Goal: Information Seeking & Learning: Find specific fact

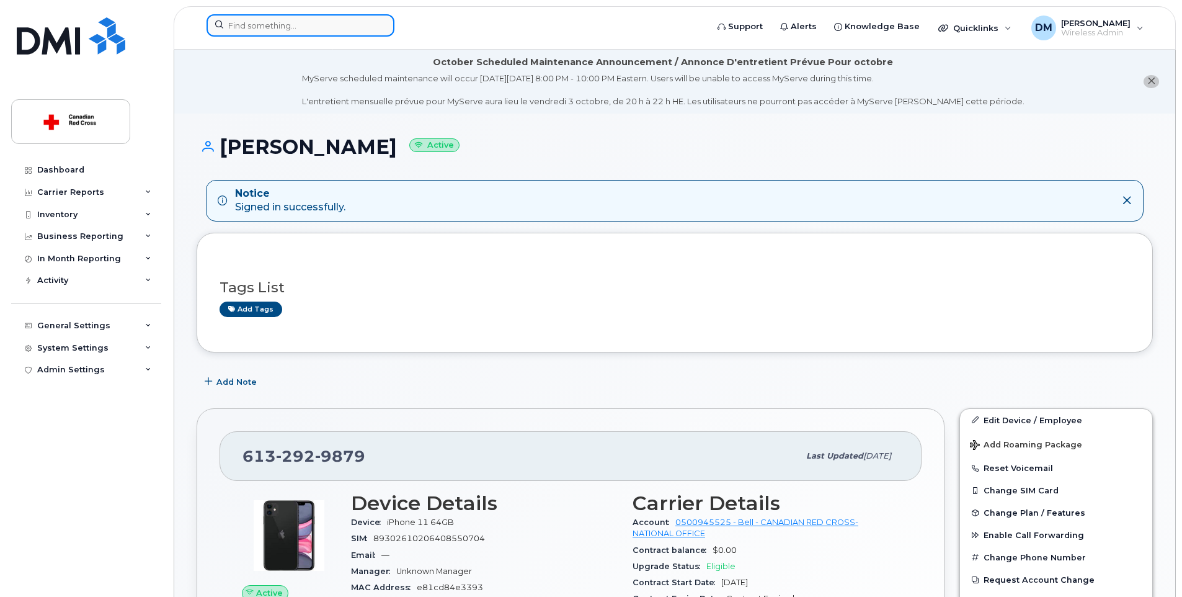
click at [287, 21] on input at bounding box center [301, 25] width 188 height 22
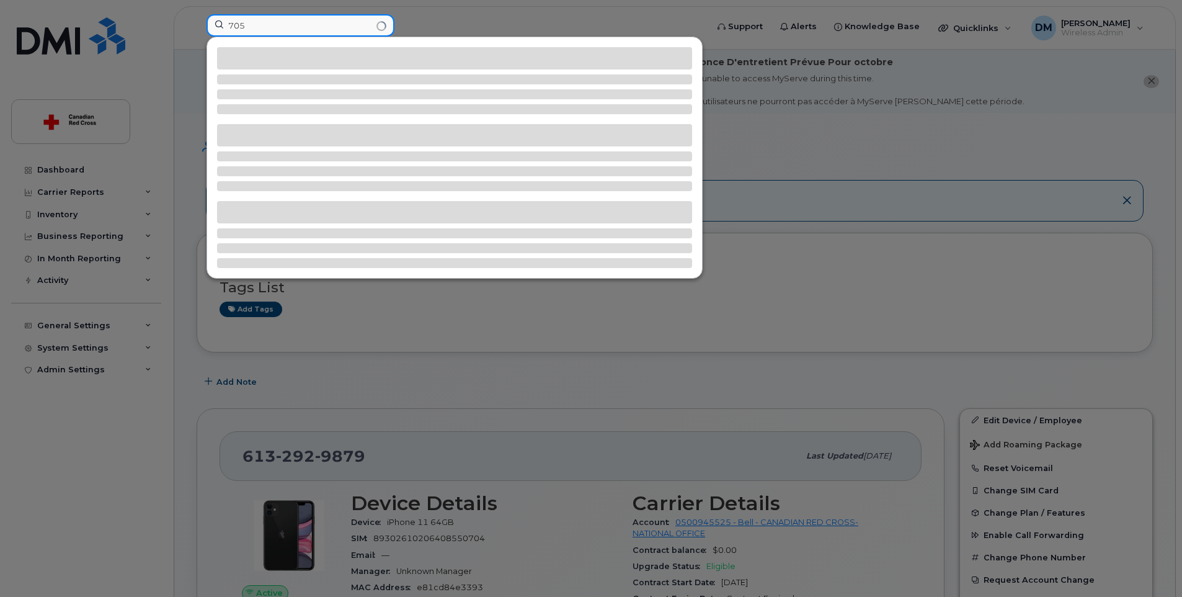
type input "705-"
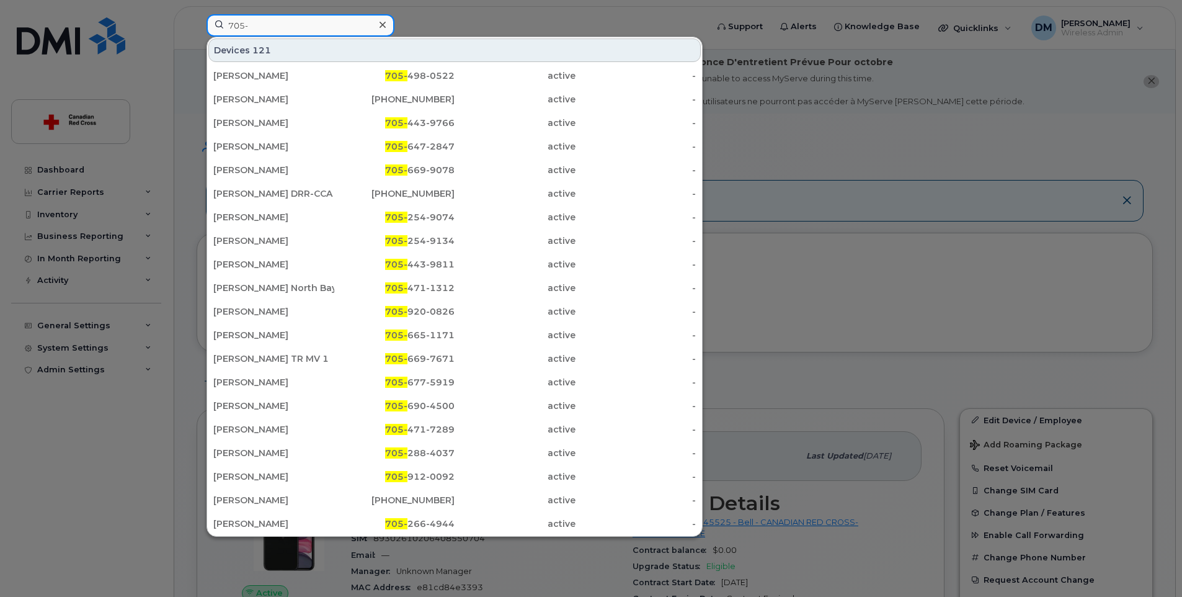
drag, startPoint x: 238, startPoint y: 24, endPoint x: 64, endPoint y: 26, distance: 174.3
click at [197, 26] on div "705- Devices 121 Rajan Rajan 705- 498-0522 active - Laurence Huneault 438-270-5…" at bounding box center [453, 27] width 512 height 27
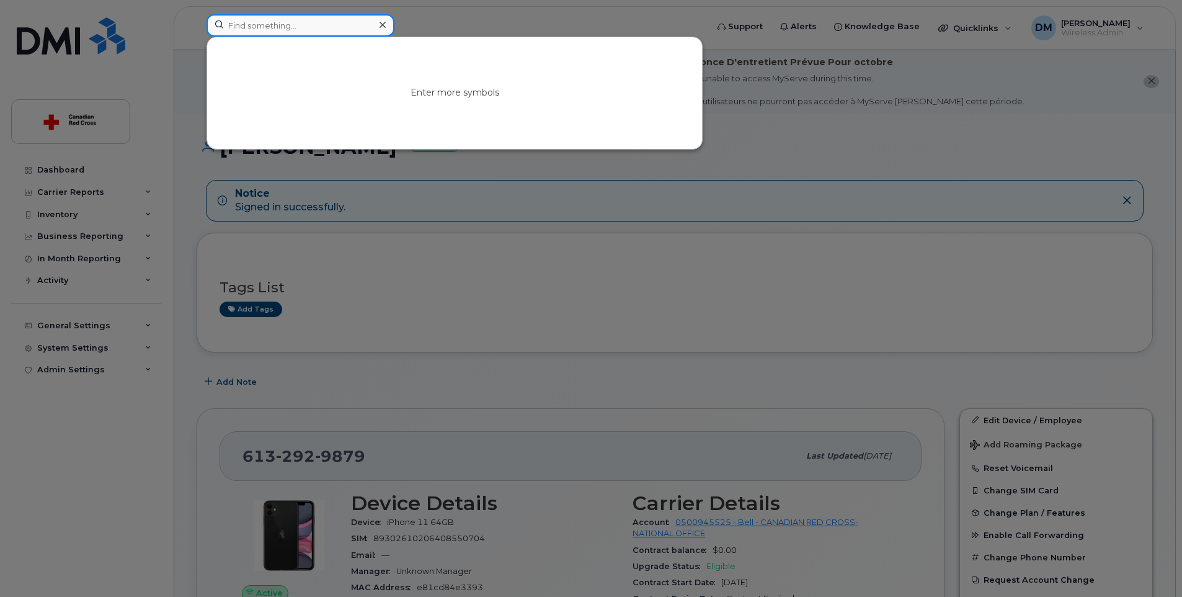
paste input "705-670-7617"
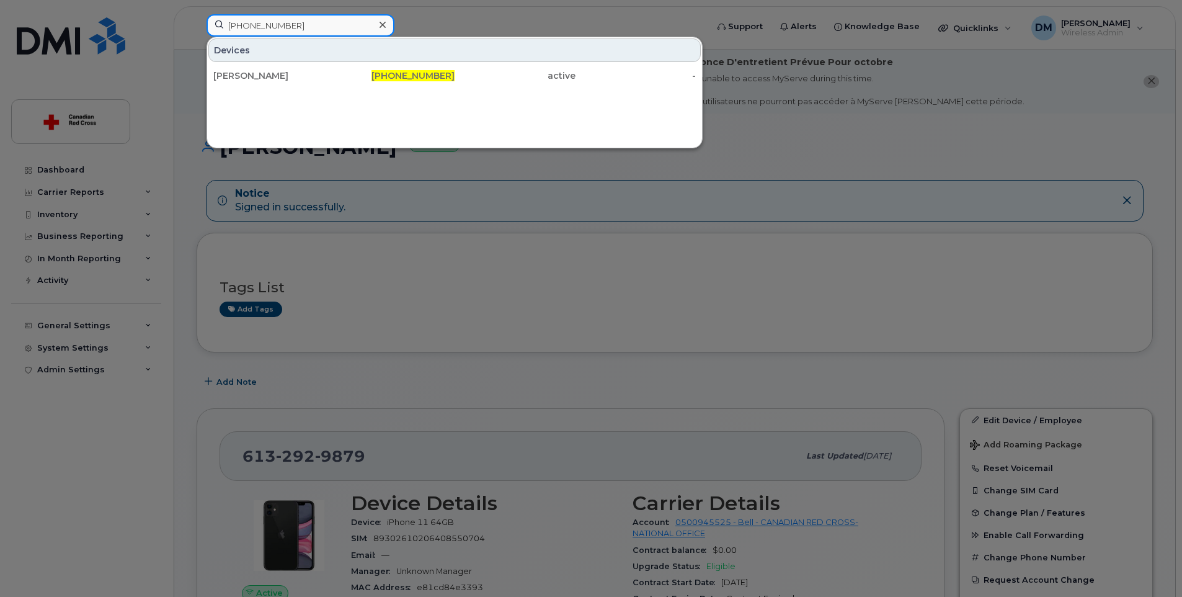
type input "705-670-7617"
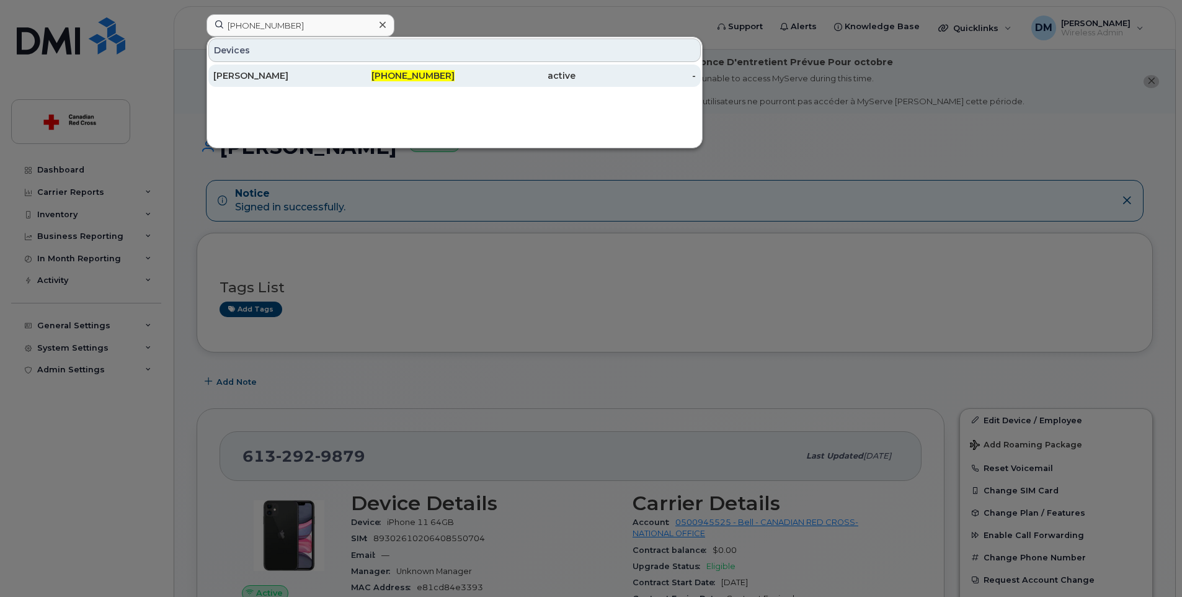
click at [274, 78] on div "Ashley Tremblay" at bounding box center [273, 75] width 121 height 12
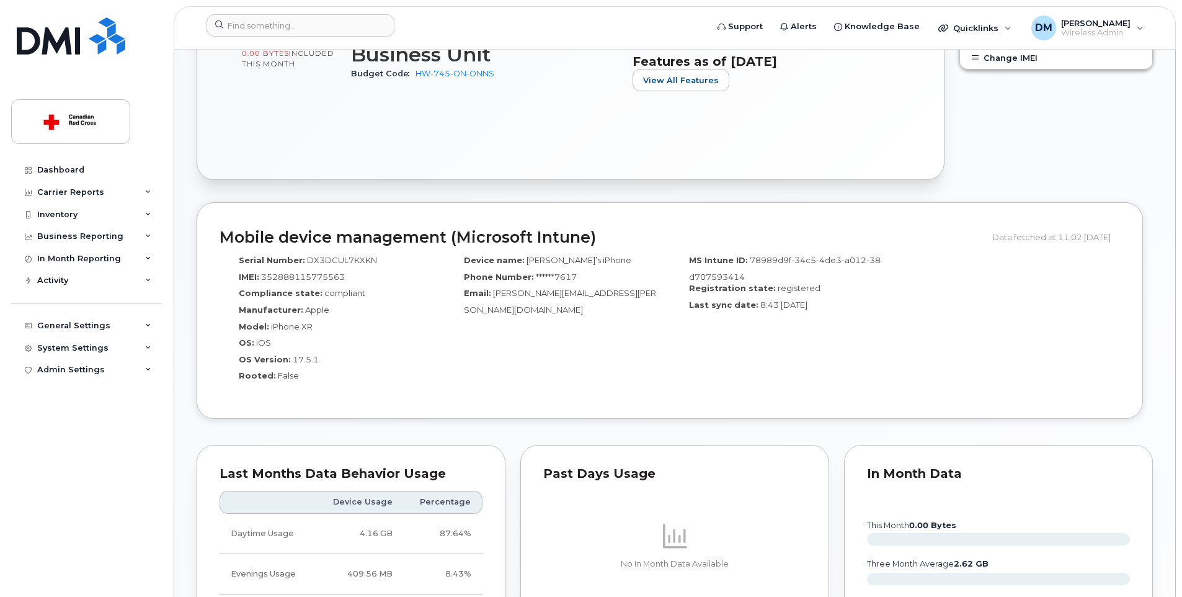
scroll to position [186, 0]
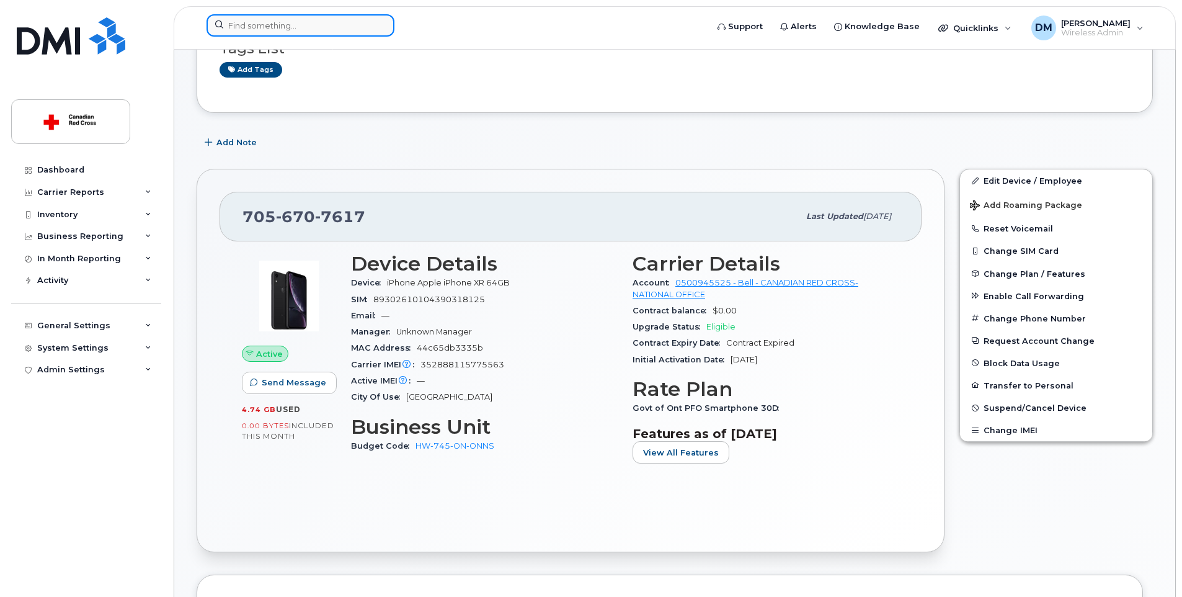
click at [291, 26] on input at bounding box center [301, 25] width 188 height 22
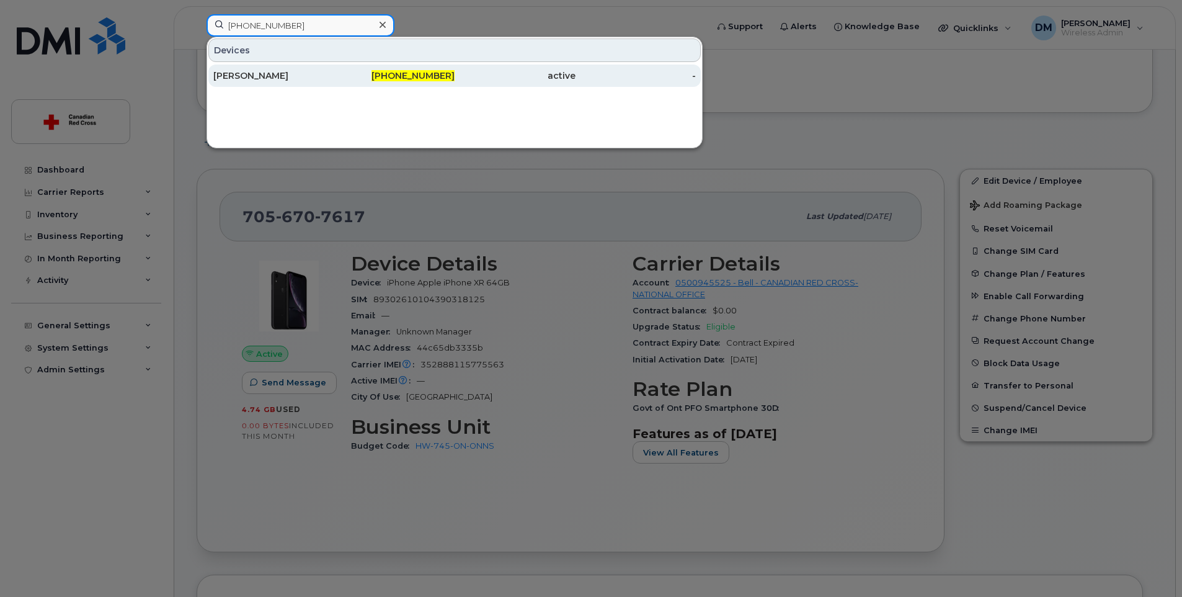
type input "613-292-9879"
click at [370, 74] on div "613-292-9879" at bounding box center [394, 75] width 121 height 12
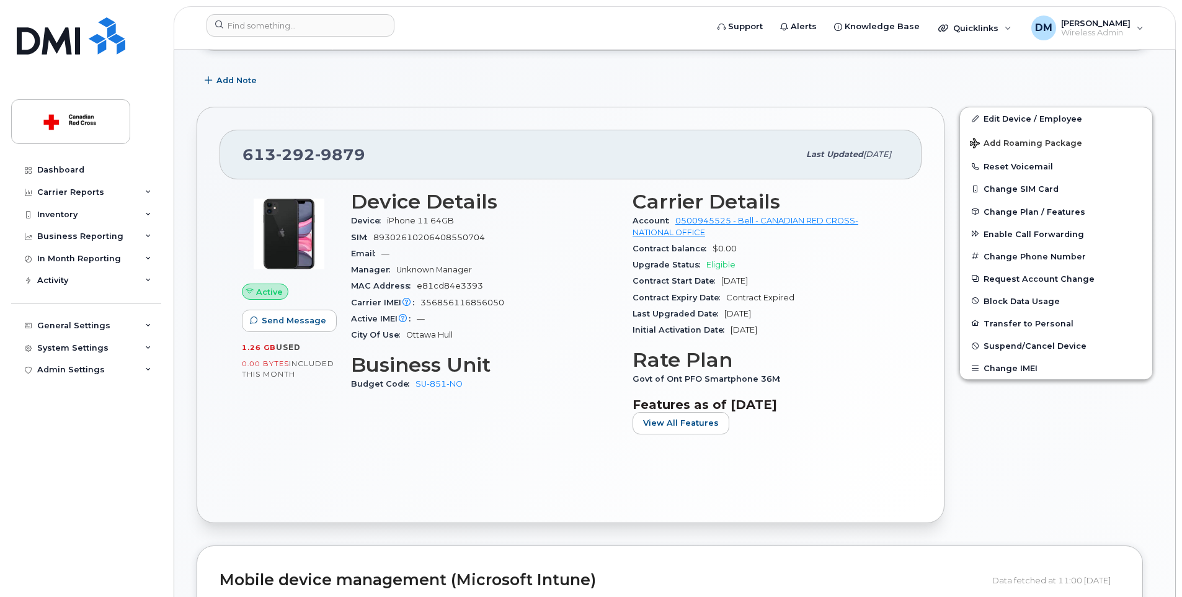
scroll to position [372, 0]
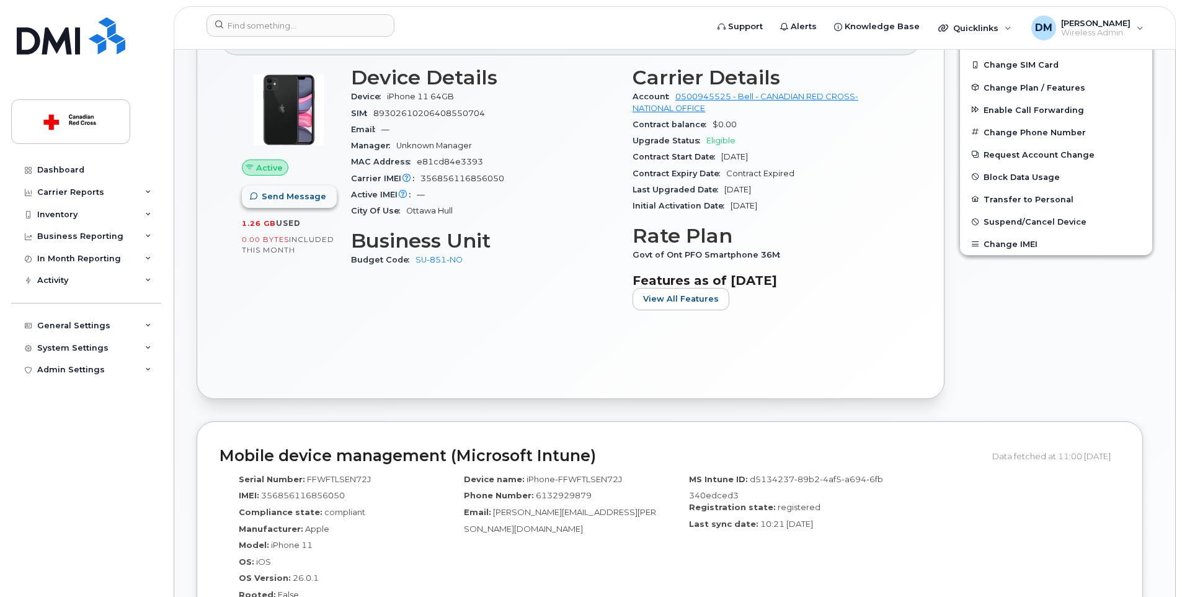
click at [306, 197] on span "Send Message" at bounding box center [294, 196] width 65 height 12
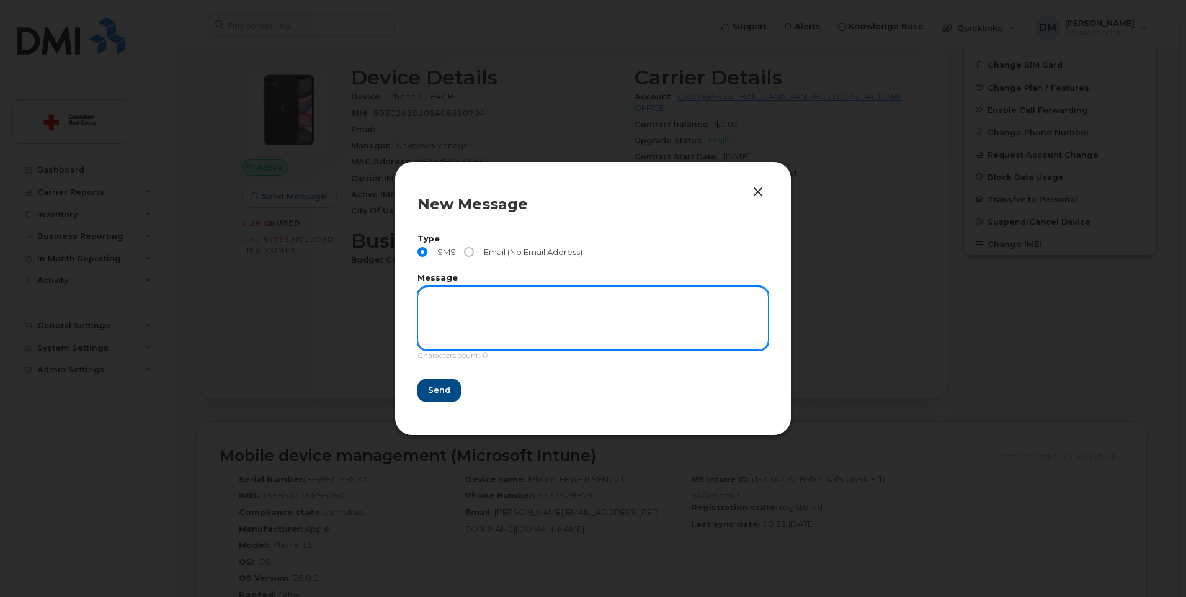
click at [512, 310] on textarea at bounding box center [593, 318] width 351 height 63
type textarea "test"
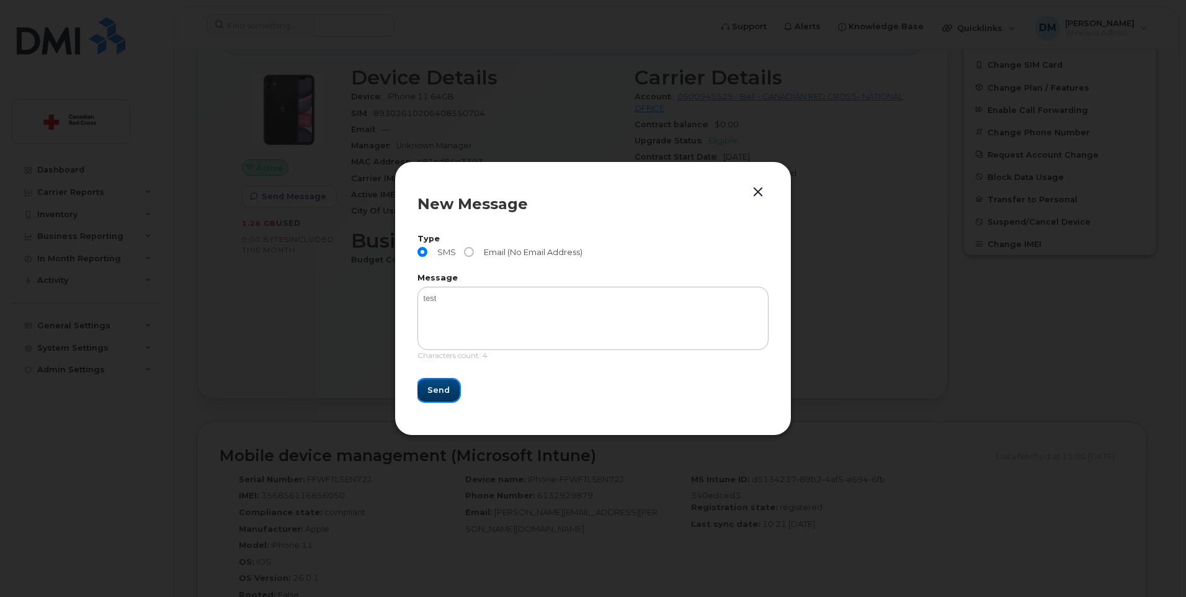
click at [434, 382] on button "Send" at bounding box center [439, 390] width 42 height 22
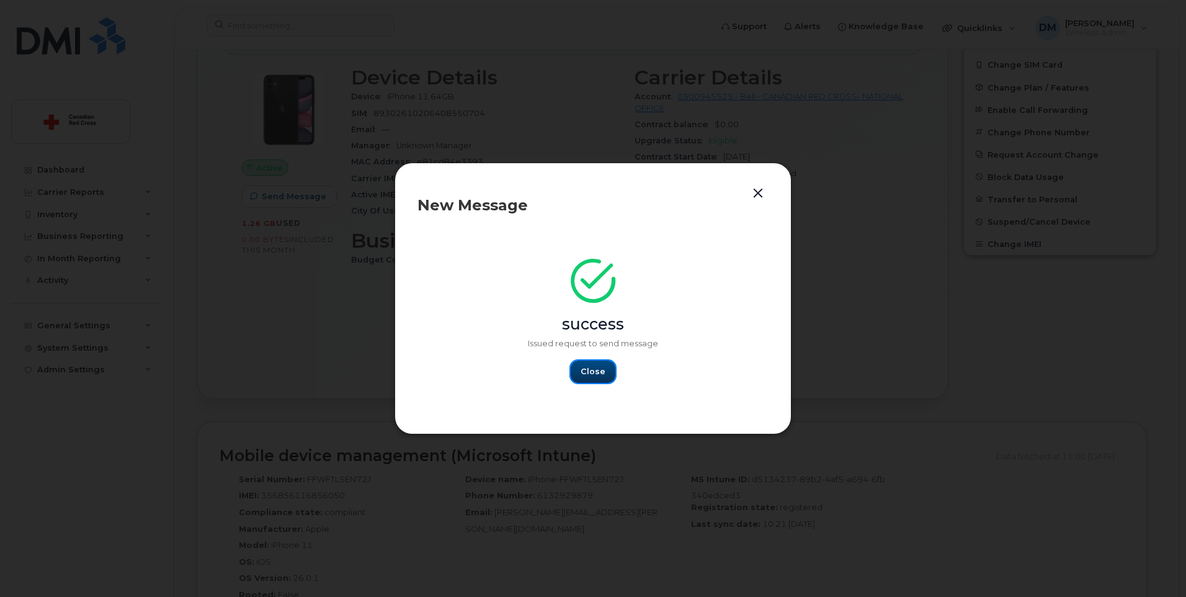
click at [596, 370] on span "Close" at bounding box center [593, 371] width 25 height 12
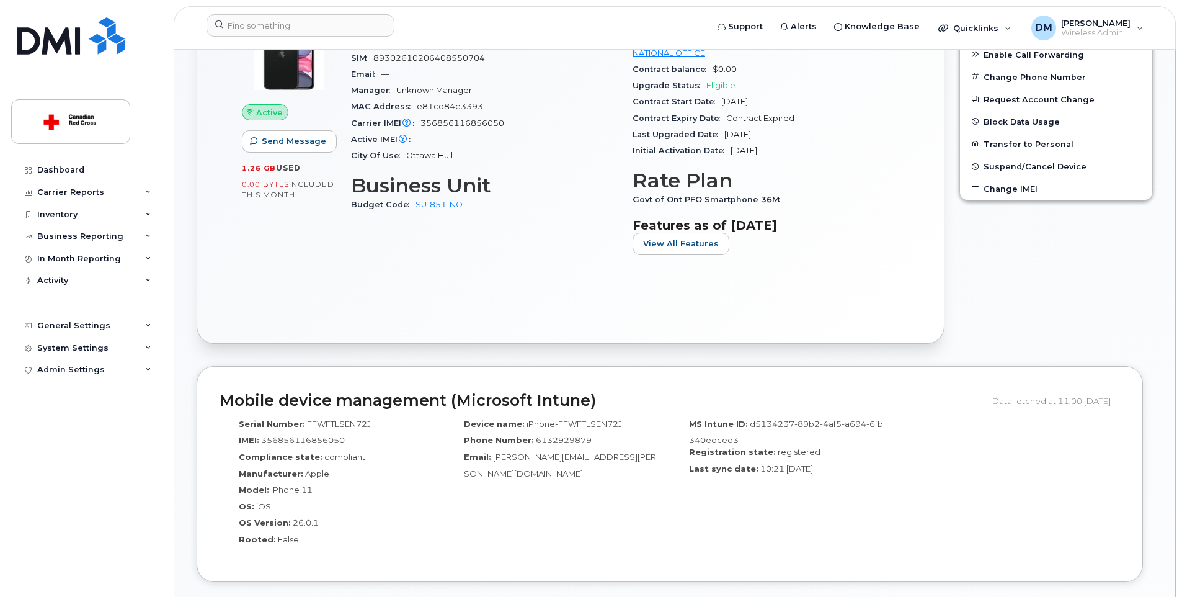
scroll to position [117, 0]
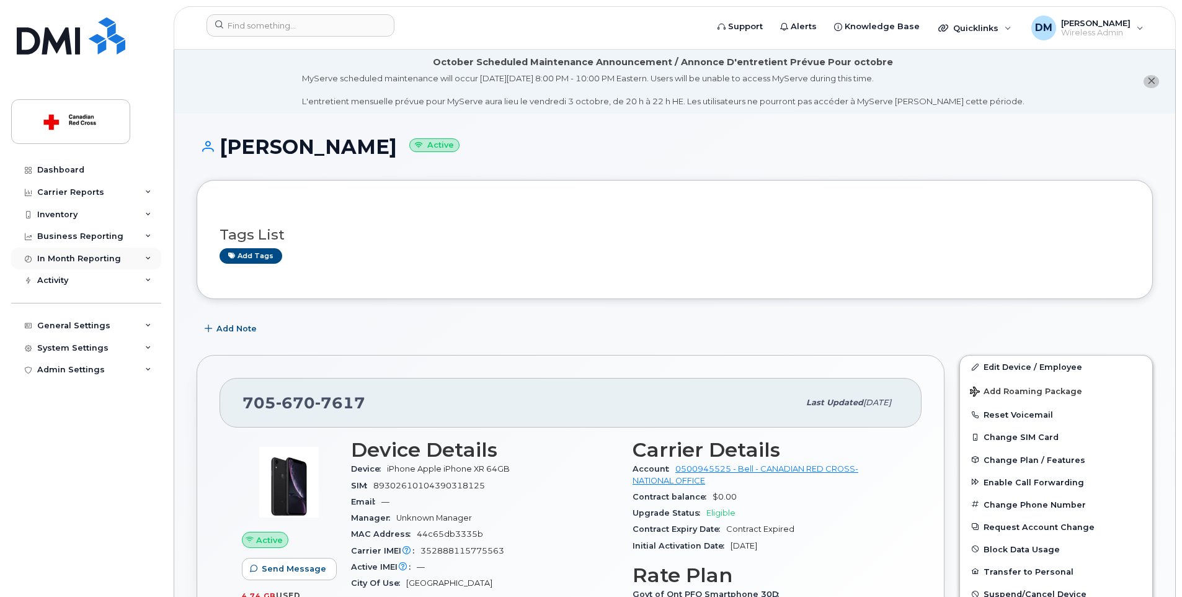
click at [86, 257] on div "In Month Reporting" at bounding box center [79, 259] width 84 height 10
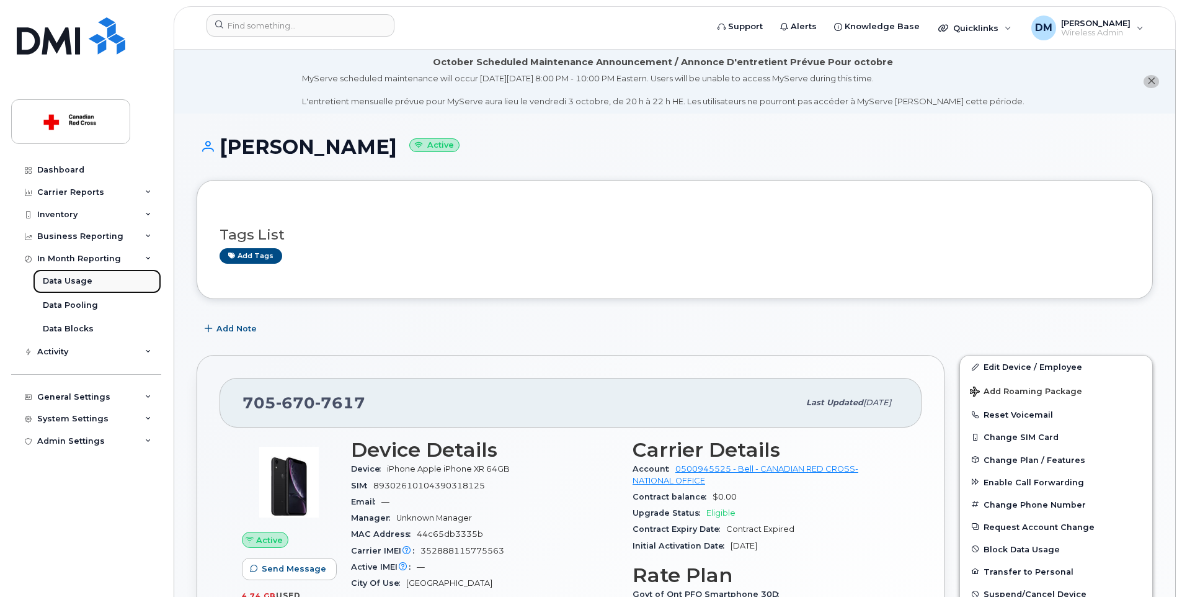
click at [78, 280] on div "Data Usage" at bounding box center [68, 280] width 50 height 11
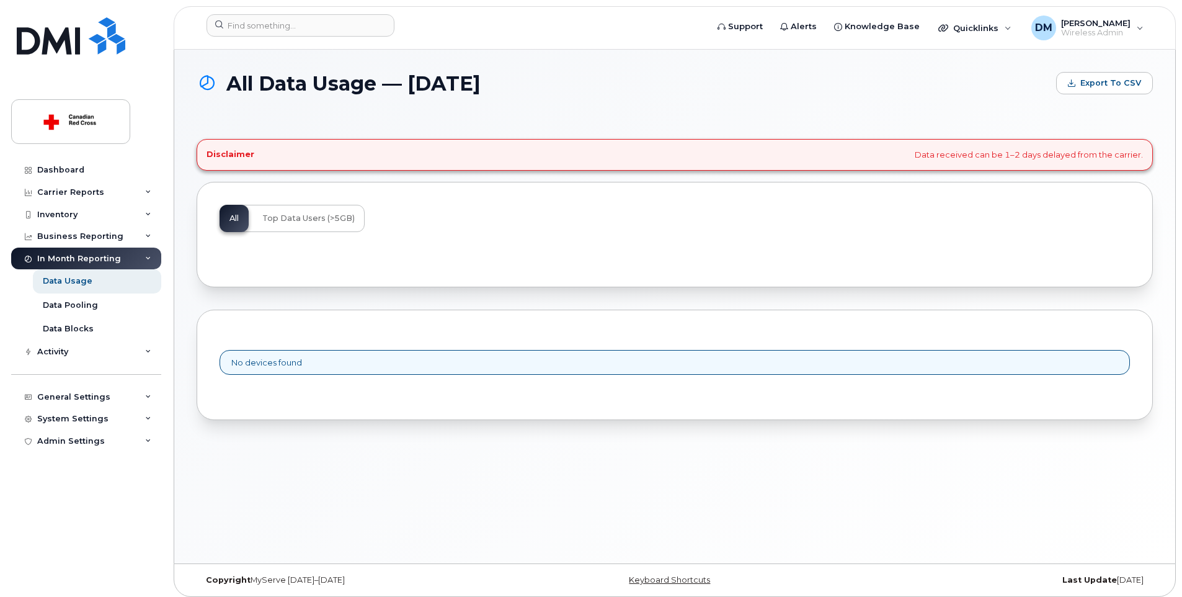
click at [241, 218] on div "All Top Data Users (>5GB)" at bounding box center [292, 218] width 145 height 27
click at [301, 220] on span "Top Data Users (>5GB)" at bounding box center [308, 218] width 92 height 10
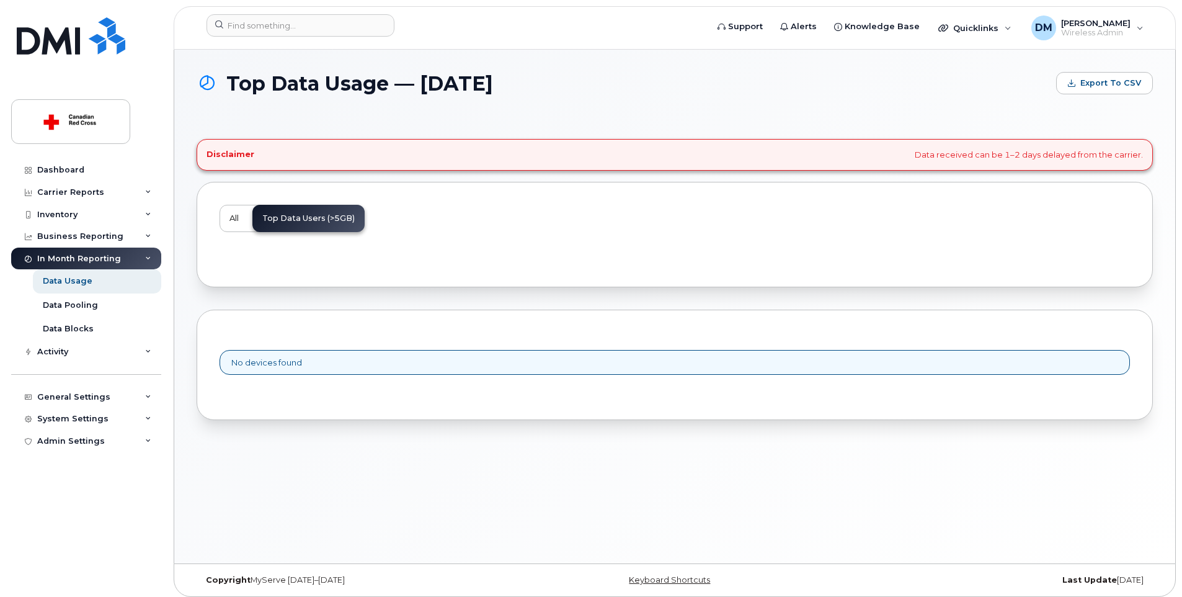
click at [238, 220] on span "All" at bounding box center [234, 218] width 9 height 10
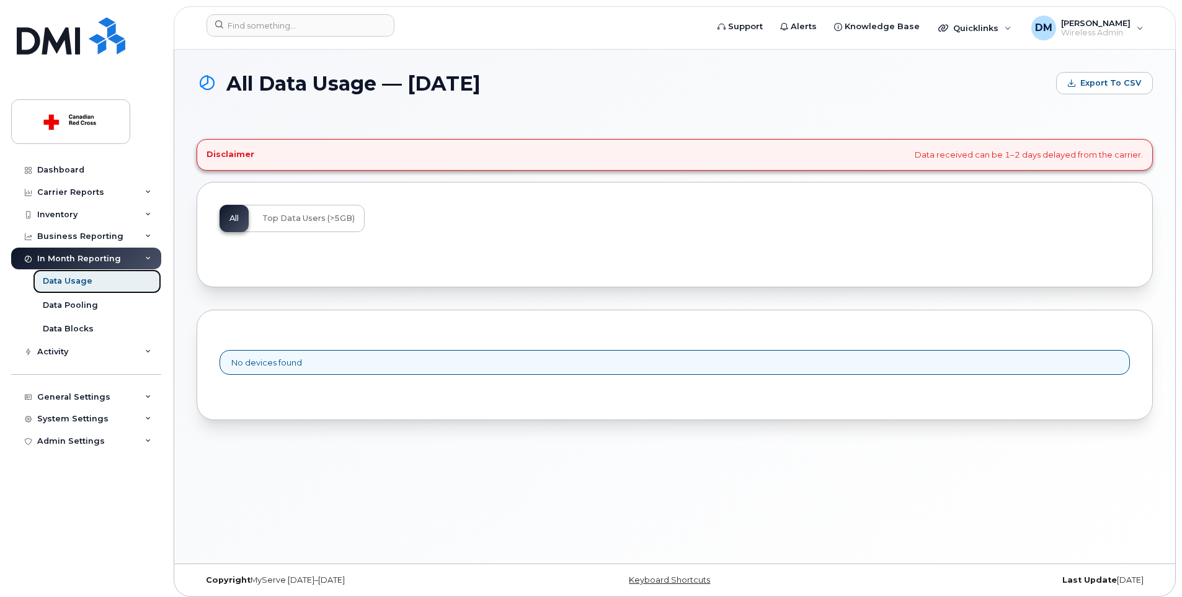
click at [75, 279] on div "Data Usage" at bounding box center [68, 280] width 50 height 11
click at [79, 301] on div "Data Pooling" at bounding box center [70, 305] width 55 height 11
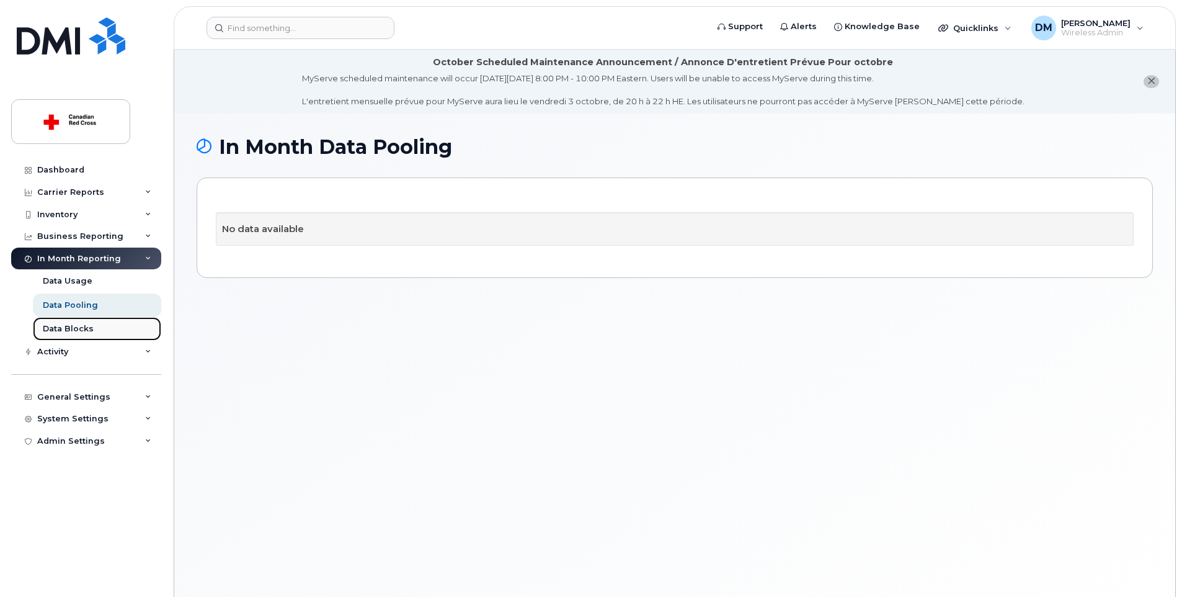
click at [68, 330] on div "Data Blocks" at bounding box center [68, 328] width 51 height 11
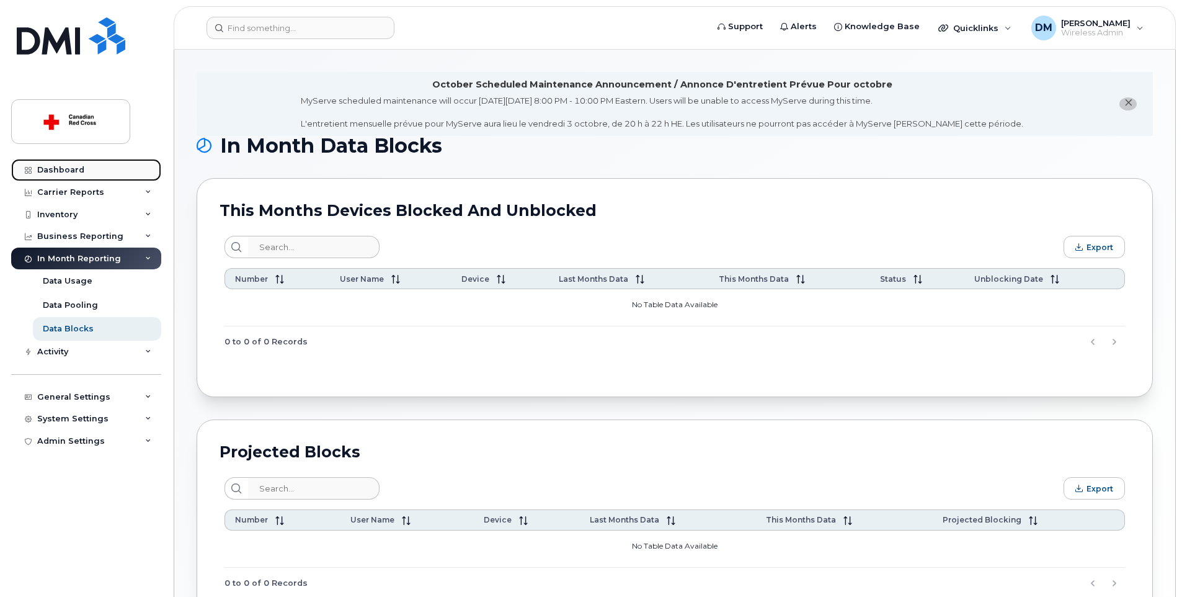
click at [69, 166] on div "Dashboard" at bounding box center [60, 170] width 47 height 10
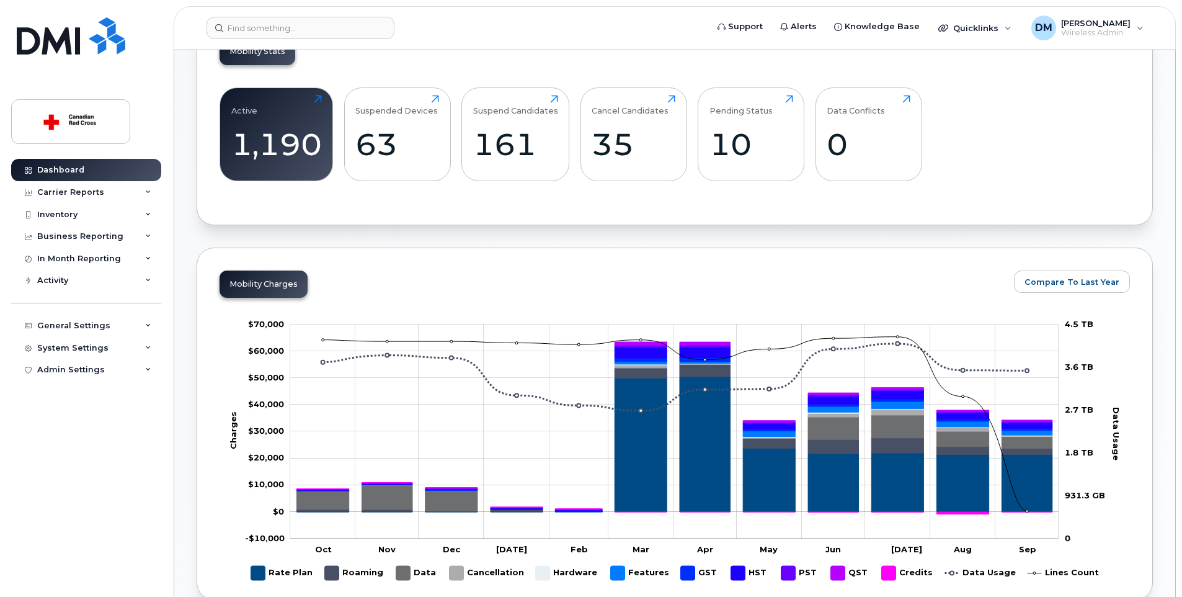
scroll to position [252, 0]
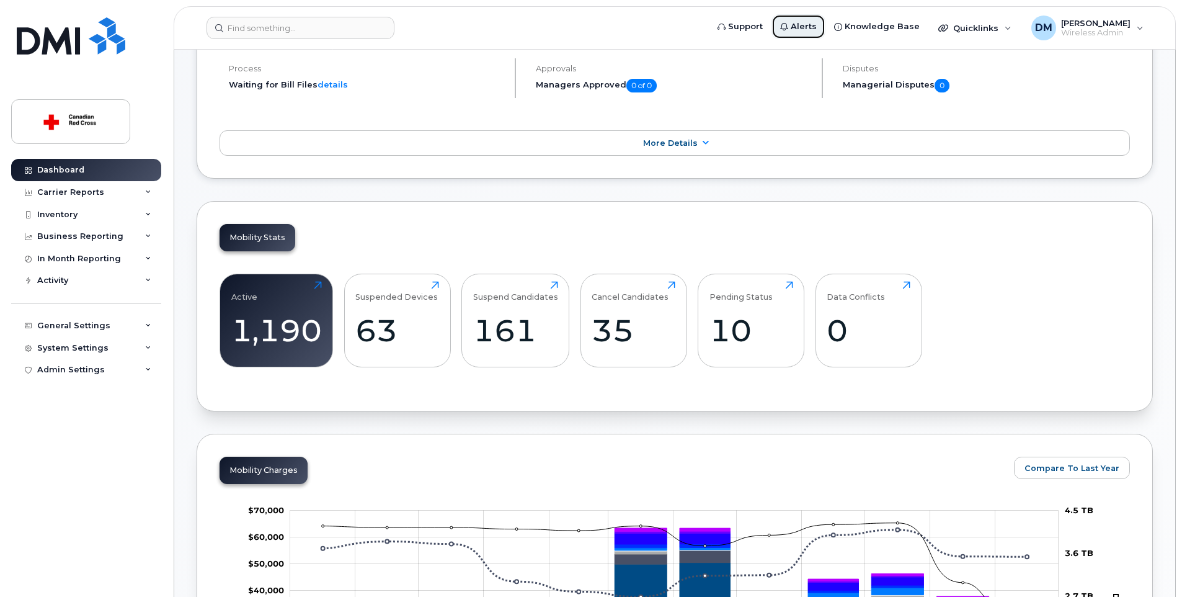
click at [816, 26] on span "Alerts" at bounding box center [804, 26] width 26 height 12
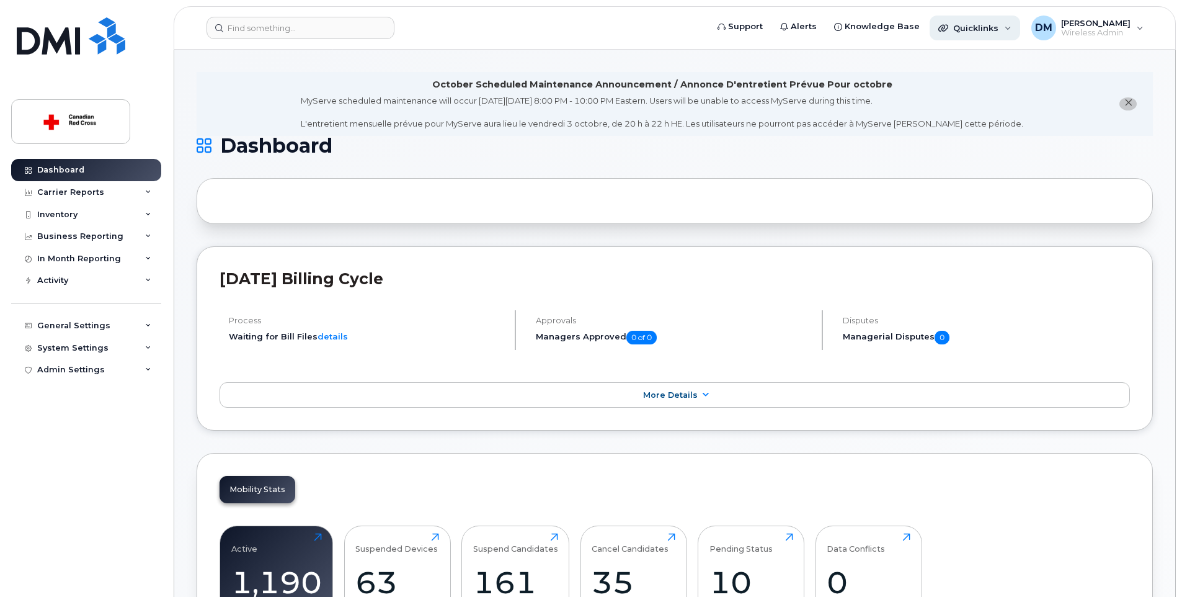
click at [986, 28] on span "Quicklinks" at bounding box center [976, 28] width 45 height 10
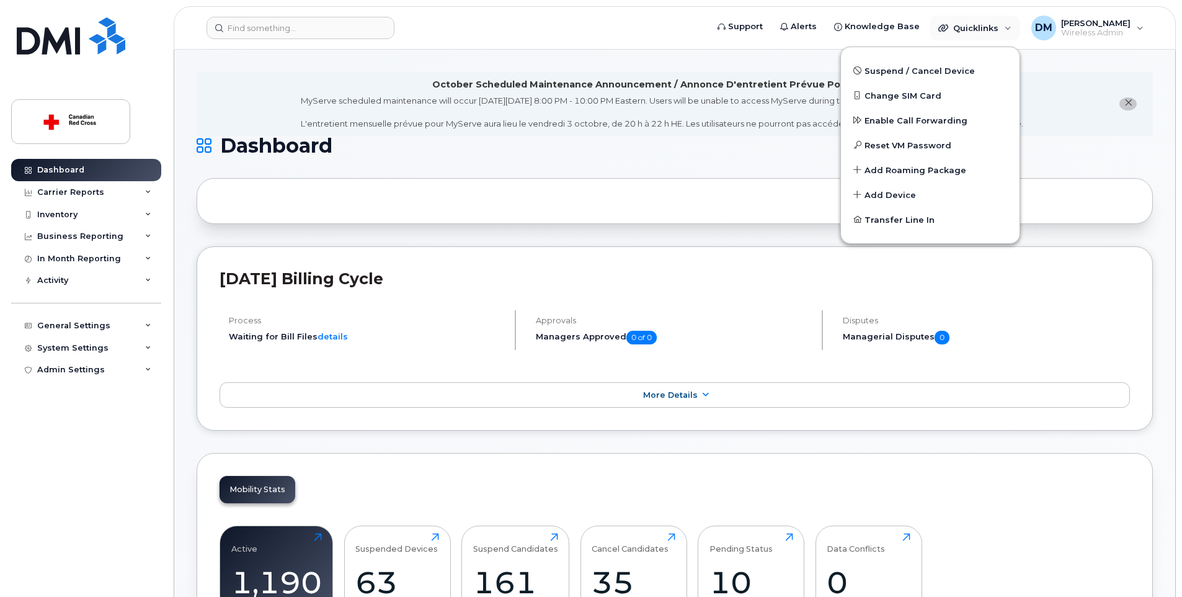
click at [239, 118] on li "October Scheduled Maintenance Announcement / Annonce D'entretient Prévue Pour o…" at bounding box center [675, 104] width 957 height 64
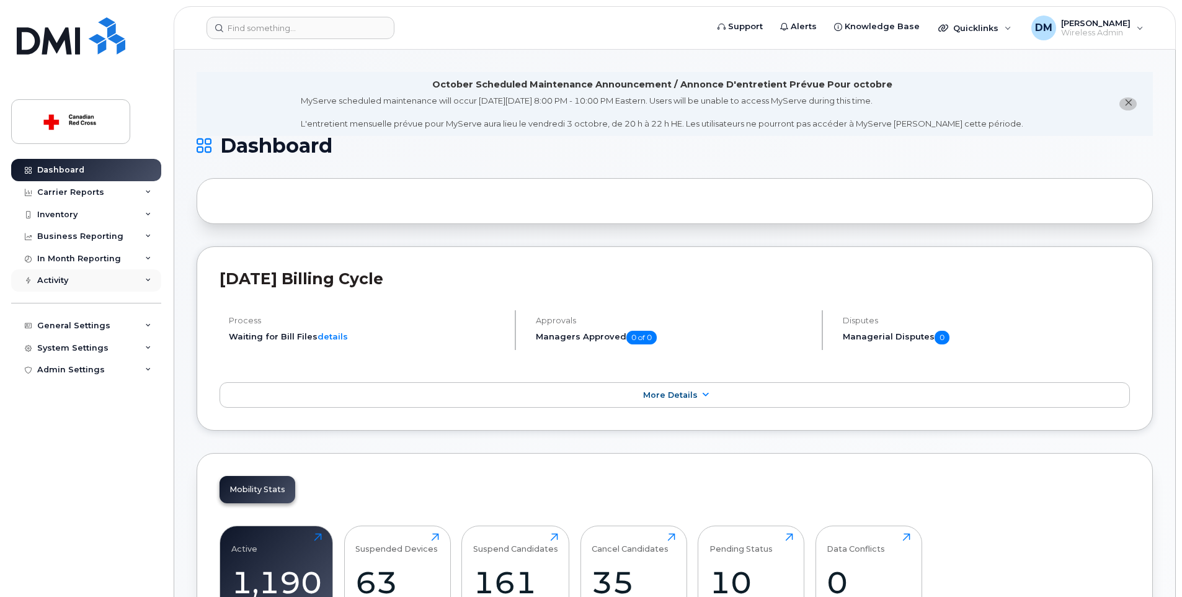
click at [51, 285] on div "Activity" at bounding box center [52, 280] width 31 height 10
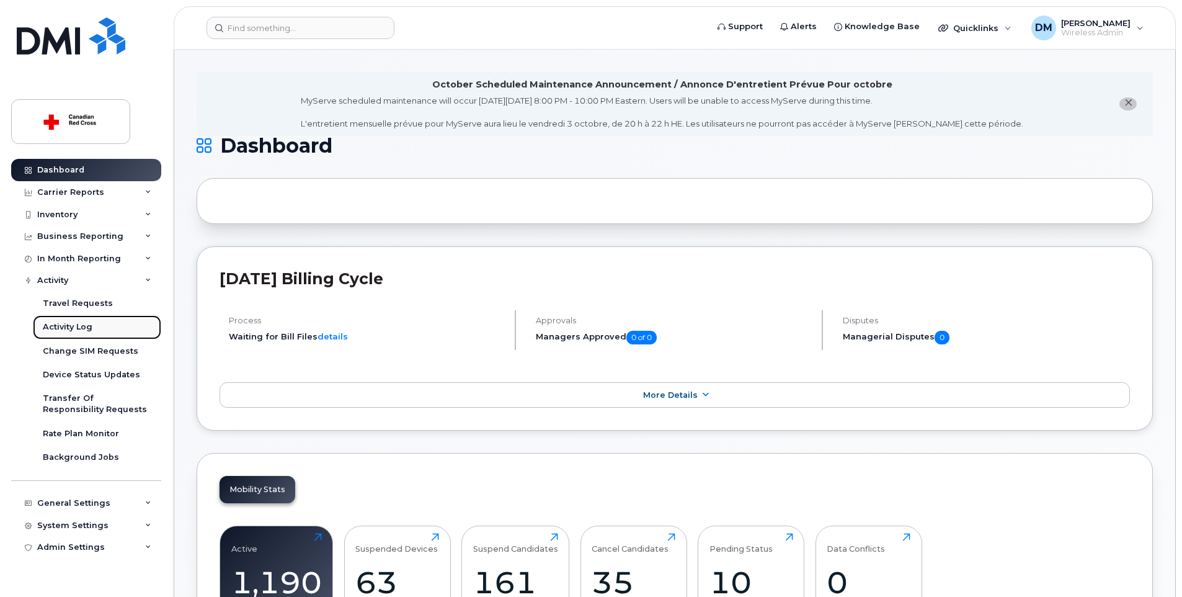
click at [78, 323] on div "Activity Log" at bounding box center [68, 326] width 50 height 11
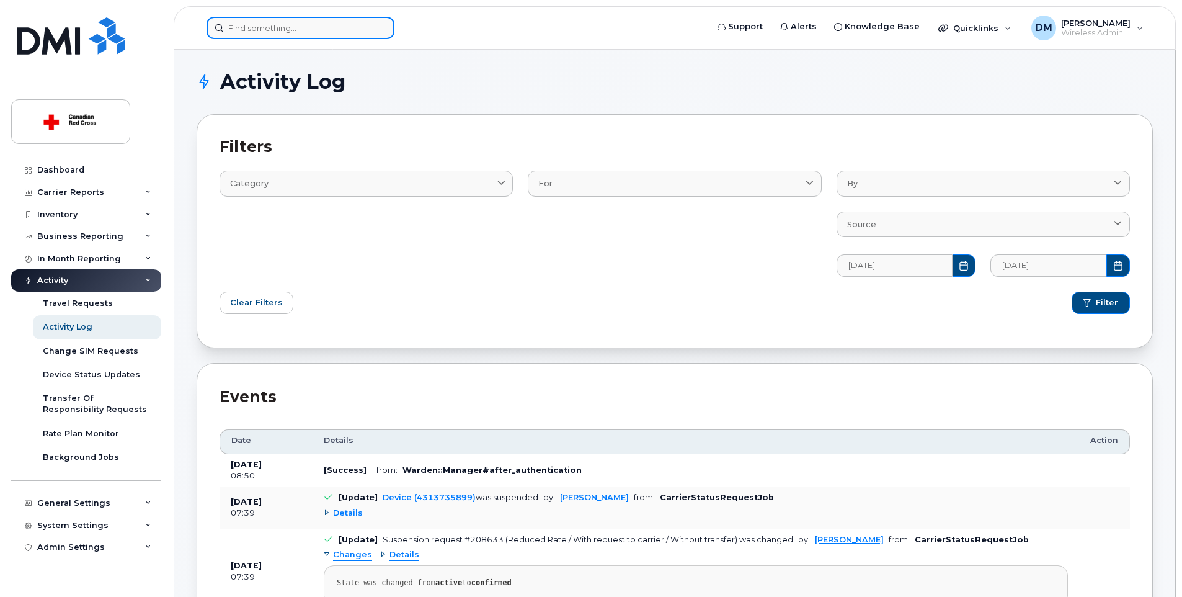
click at [300, 33] on input at bounding box center [301, 28] width 188 height 22
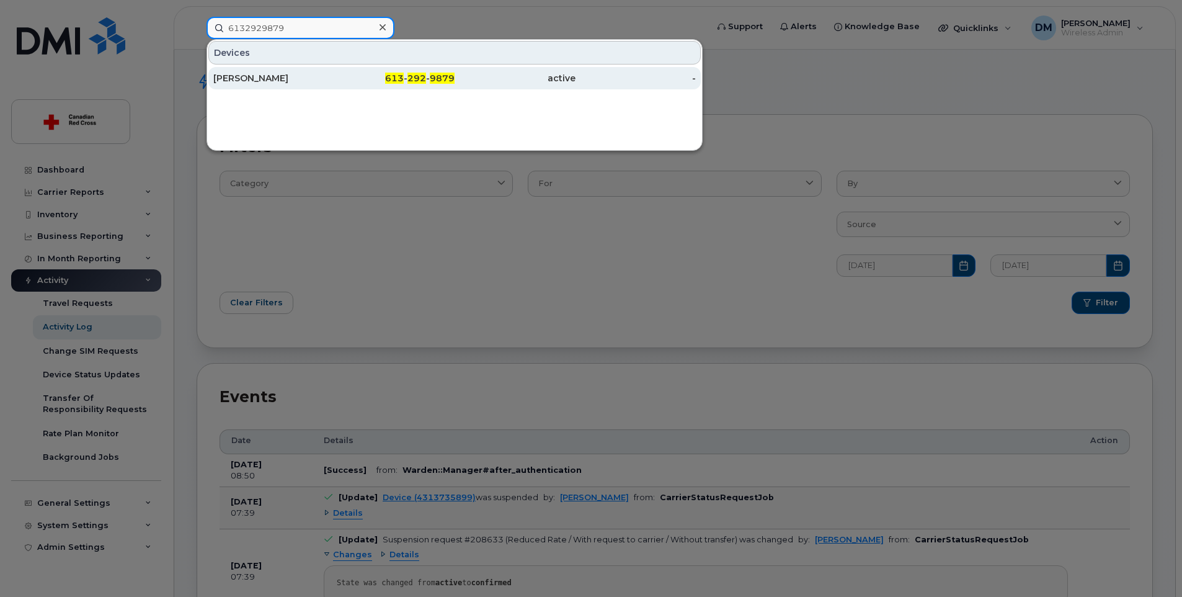
type input "6132929879"
click at [323, 69] on div "[PERSON_NAME]" at bounding box center [273, 78] width 121 height 22
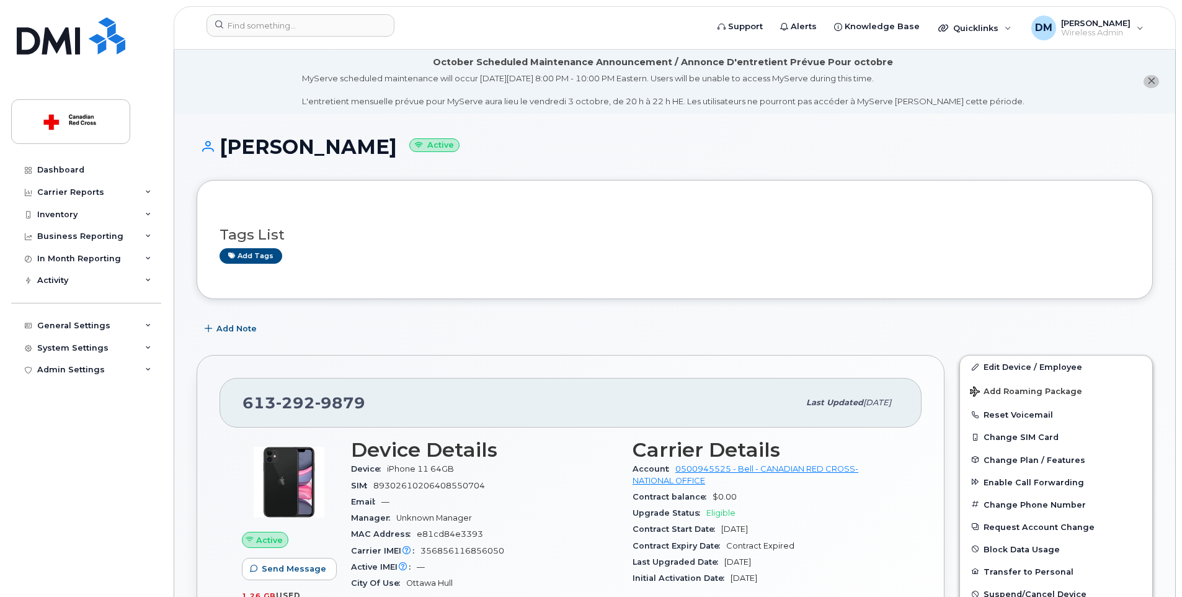
scroll to position [124, 0]
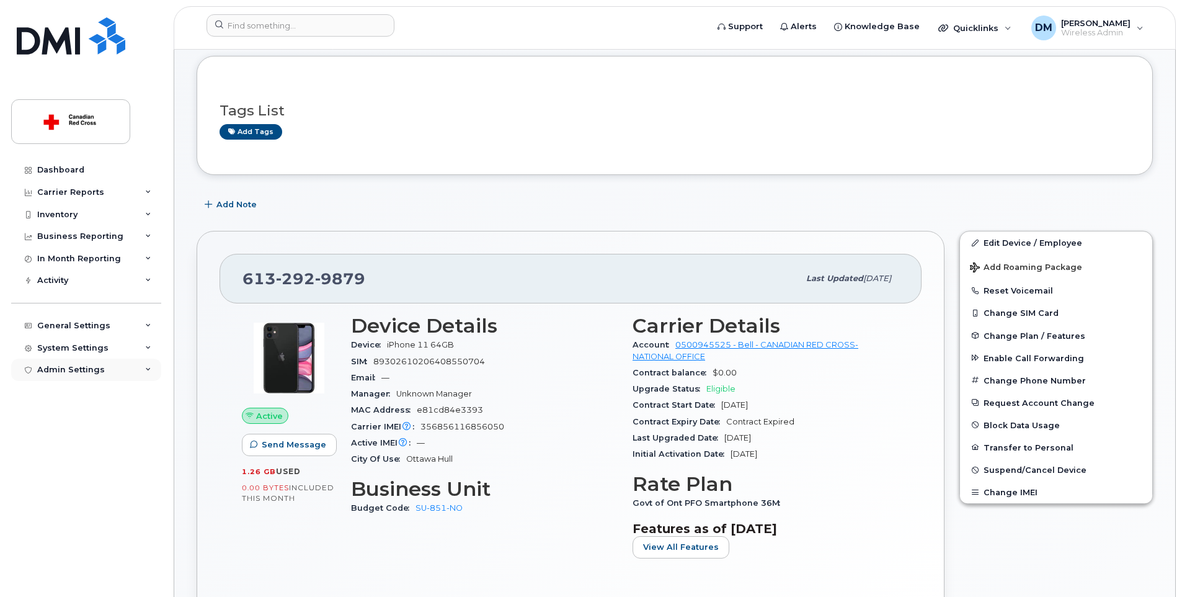
click at [66, 369] on div "Admin Settings" at bounding box center [71, 370] width 68 height 10
click at [76, 355] on div "System Settings" at bounding box center [86, 348] width 150 height 22
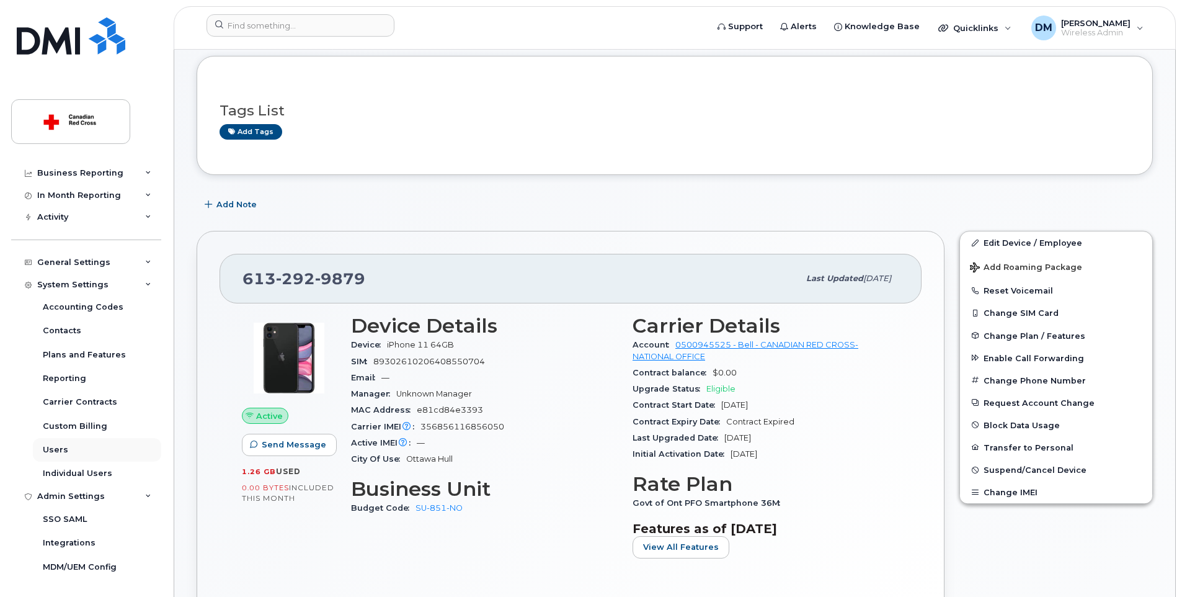
scroll to position [0, 0]
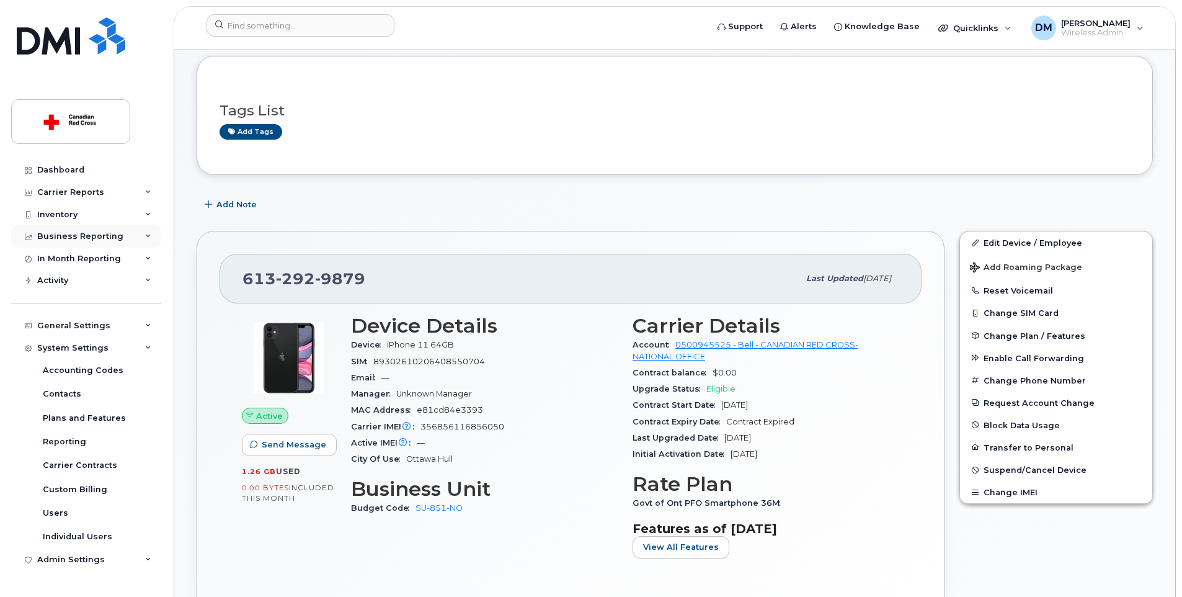
click at [72, 233] on div "Business Reporting" at bounding box center [80, 236] width 86 height 10
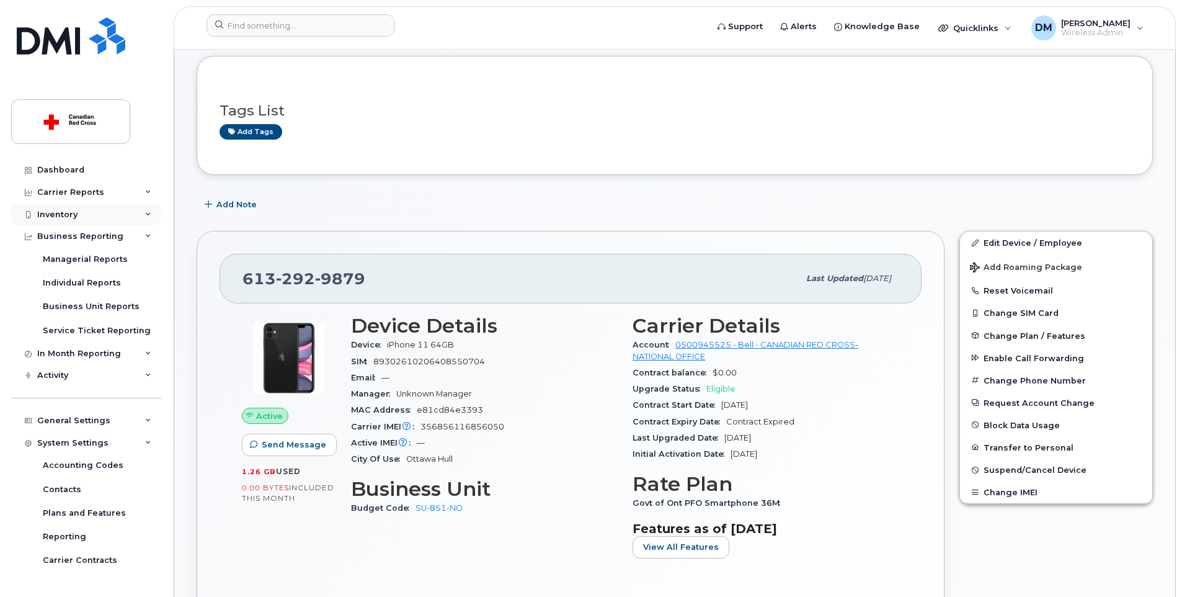
click at [68, 214] on div "Inventory" at bounding box center [57, 215] width 40 height 10
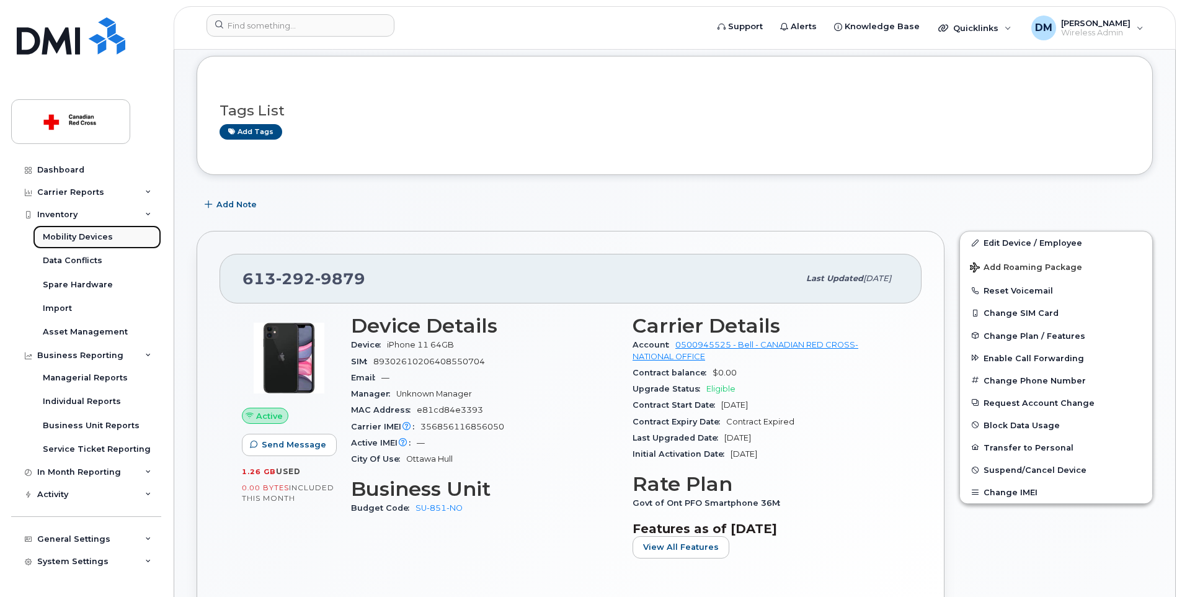
click at [91, 237] on div "Mobility Devices" at bounding box center [78, 236] width 70 height 11
